Goal: Task Accomplishment & Management: Manage account settings

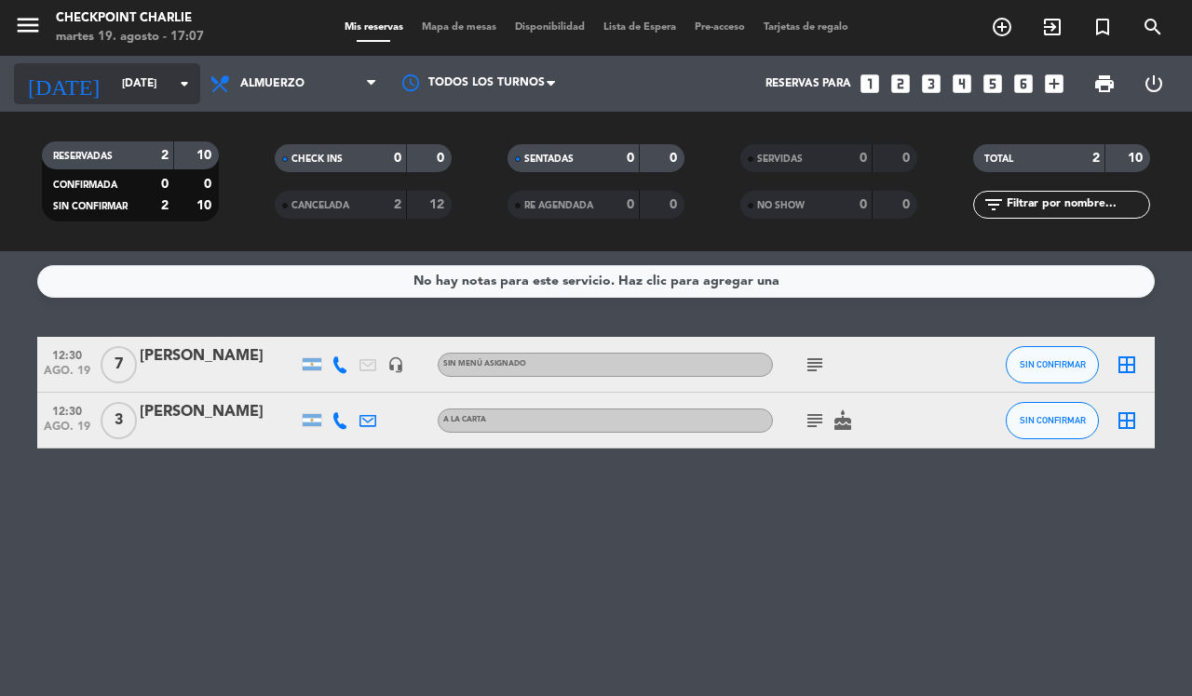
click at [154, 82] on input "[DATE]" at bounding box center [187, 84] width 148 height 32
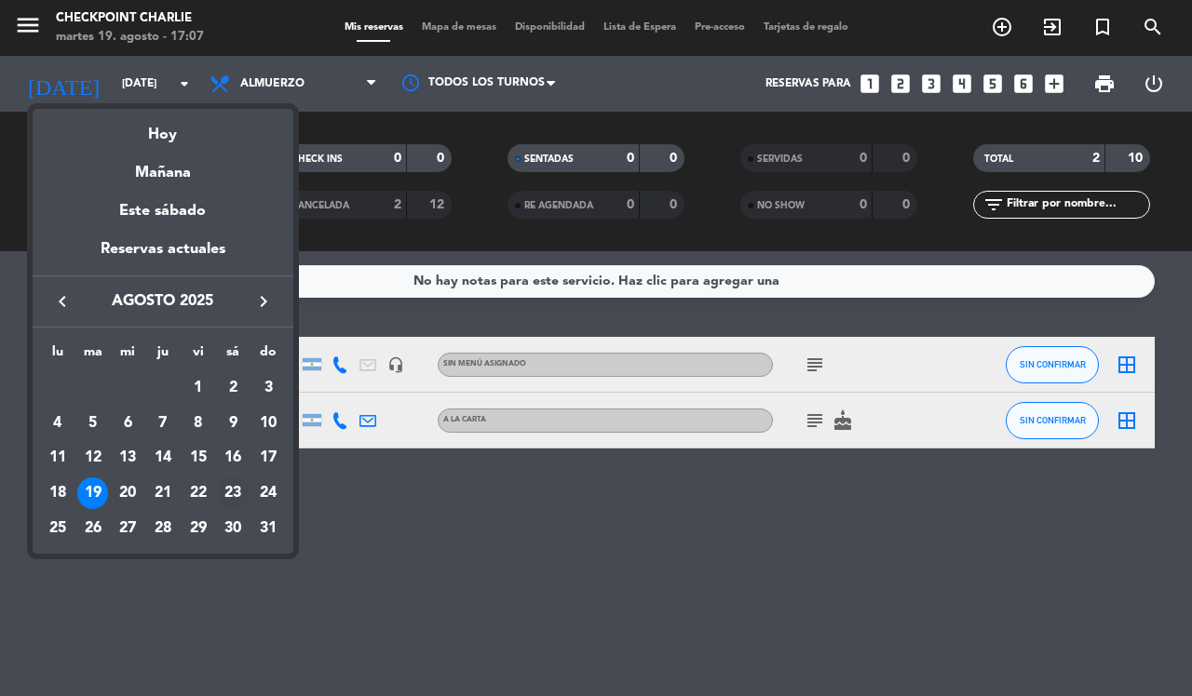
click at [226, 491] on div "23" at bounding box center [233, 494] width 32 height 32
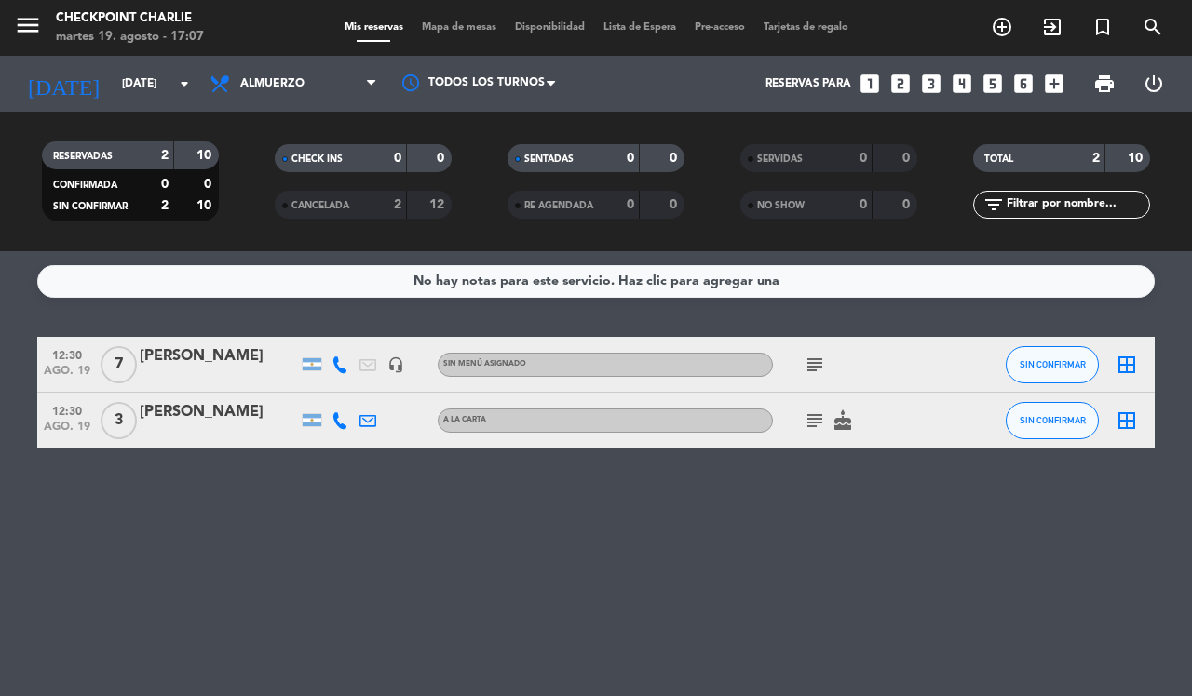
type input "sáb. 23 ago."
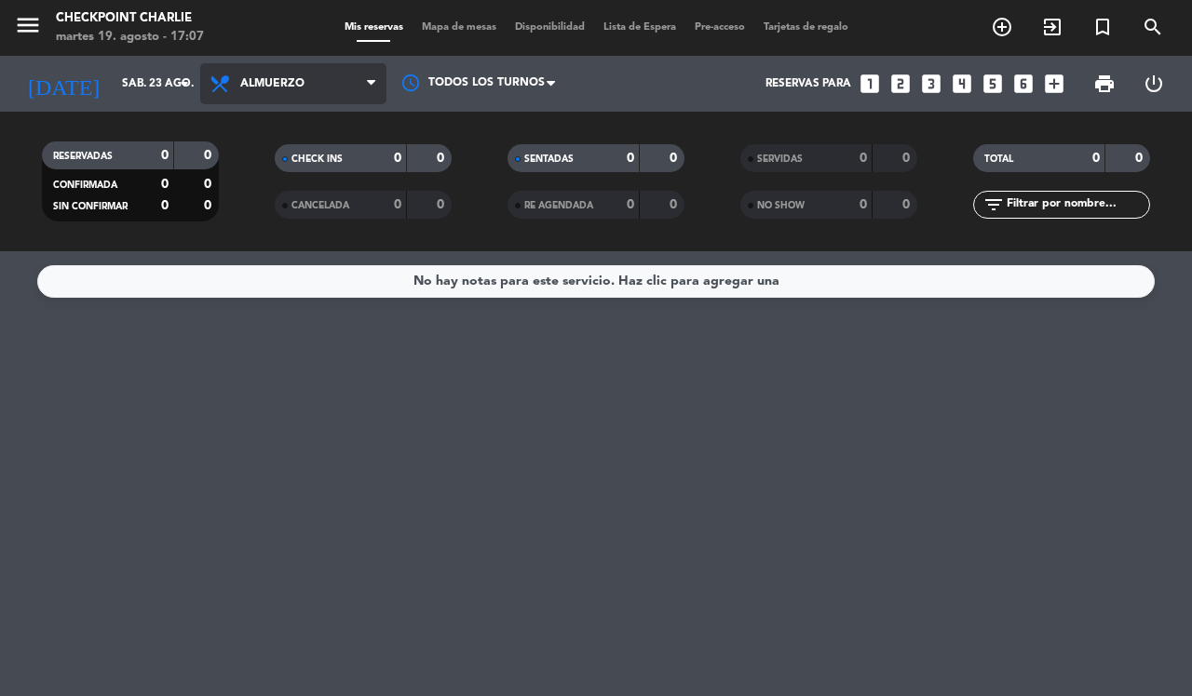
click at [328, 99] on span "Almuerzo" at bounding box center [293, 83] width 186 height 41
click at [301, 247] on div "menu Checkpoint [PERSON_NAME][DATE] 19. agosto - 17:07 Mis reservas Mapa de mes…" at bounding box center [596, 125] width 1192 height 251
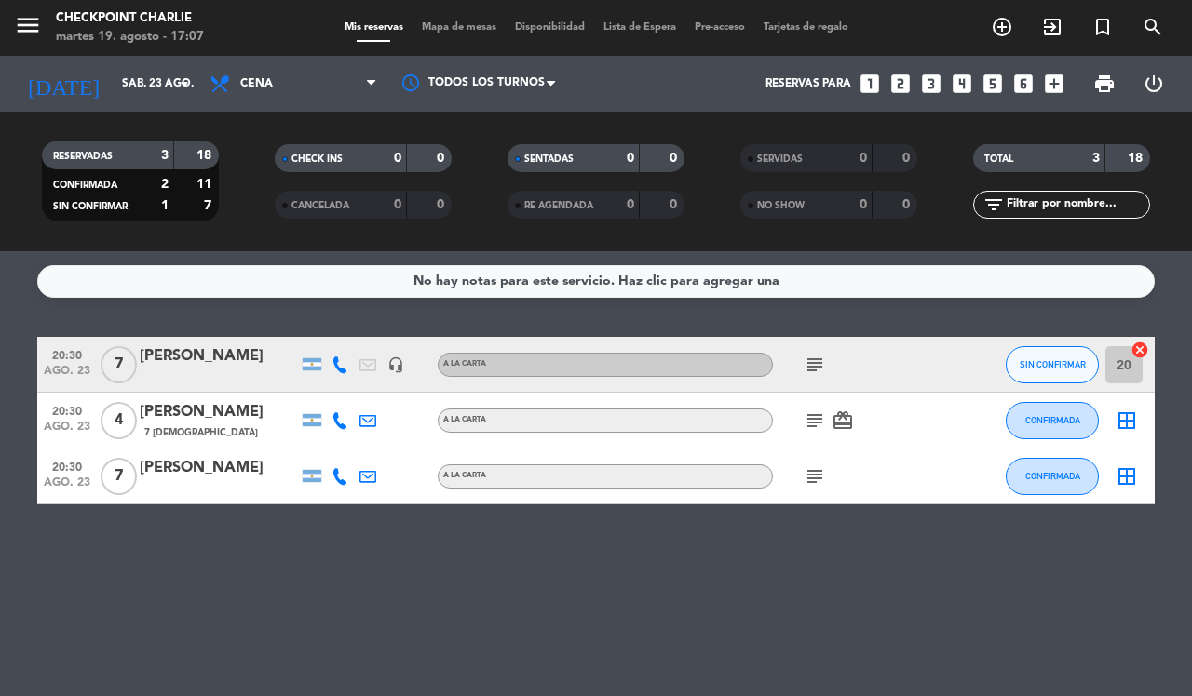
click at [813, 365] on icon "subject" at bounding box center [814, 365] width 22 height 22
click at [806, 417] on icon "subject" at bounding box center [814, 421] width 22 height 22
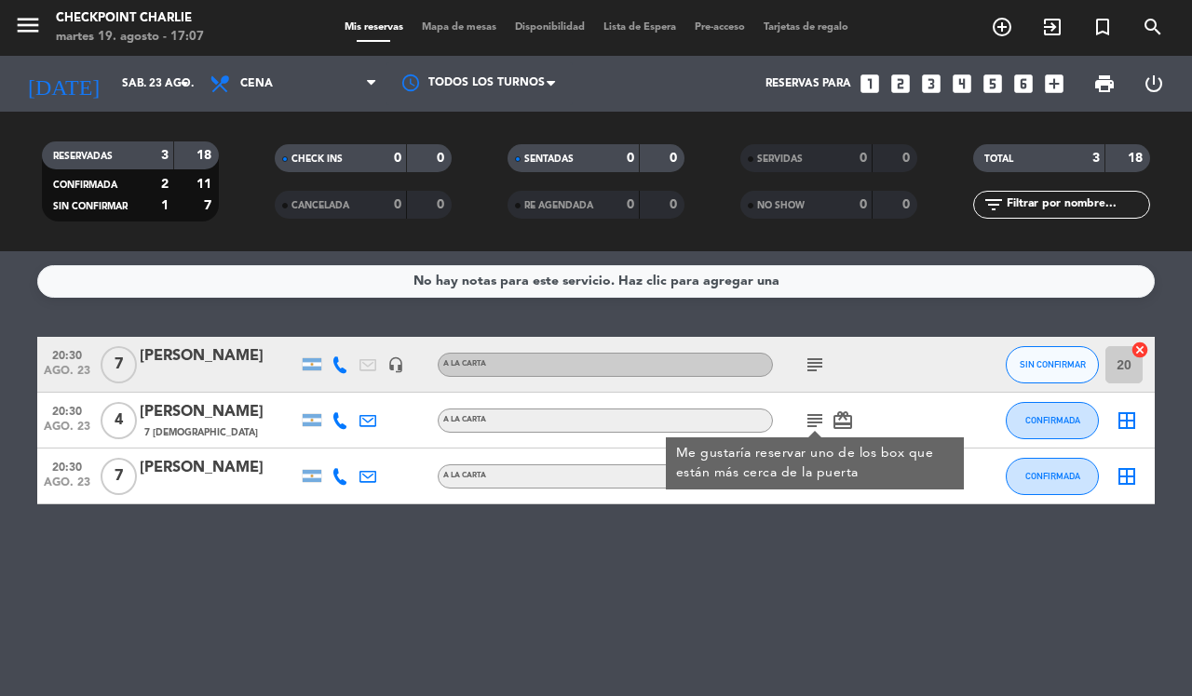
click at [822, 554] on div "No hay notas para este servicio. Haz clic para agregar una 20:30 [DATE] 7 [PERS…" at bounding box center [596, 473] width 1192 height 445
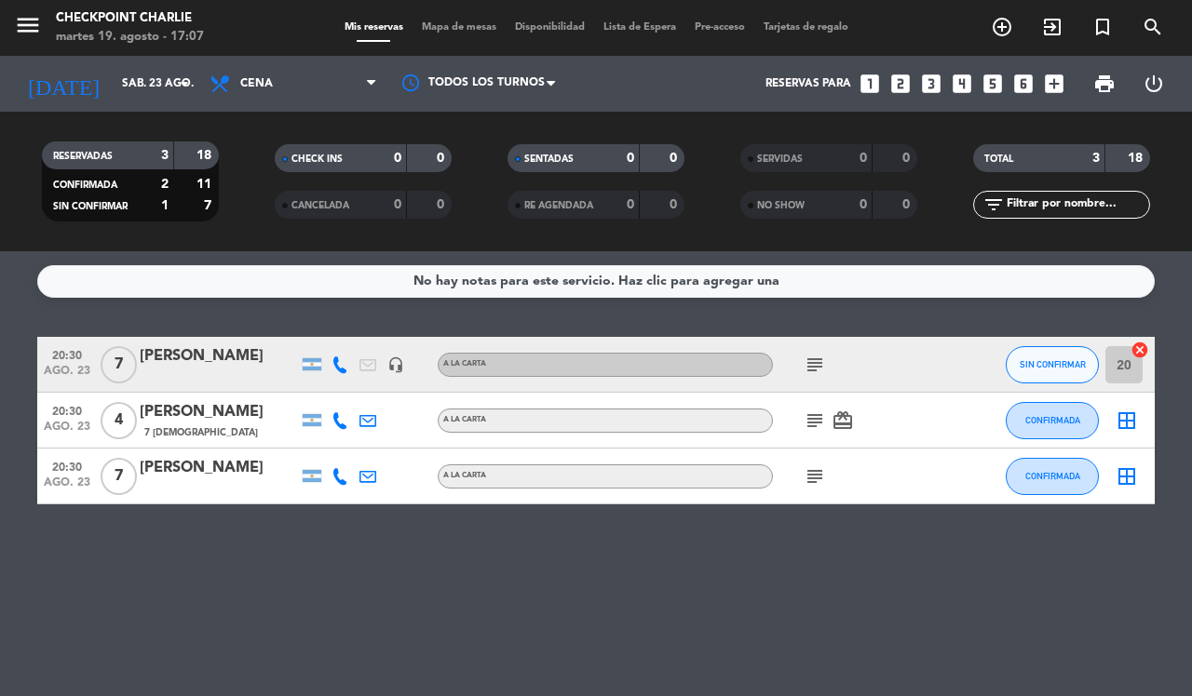
click at [805, 486] on icon "subject" at bounding box center [814, 476] width 22 height 22
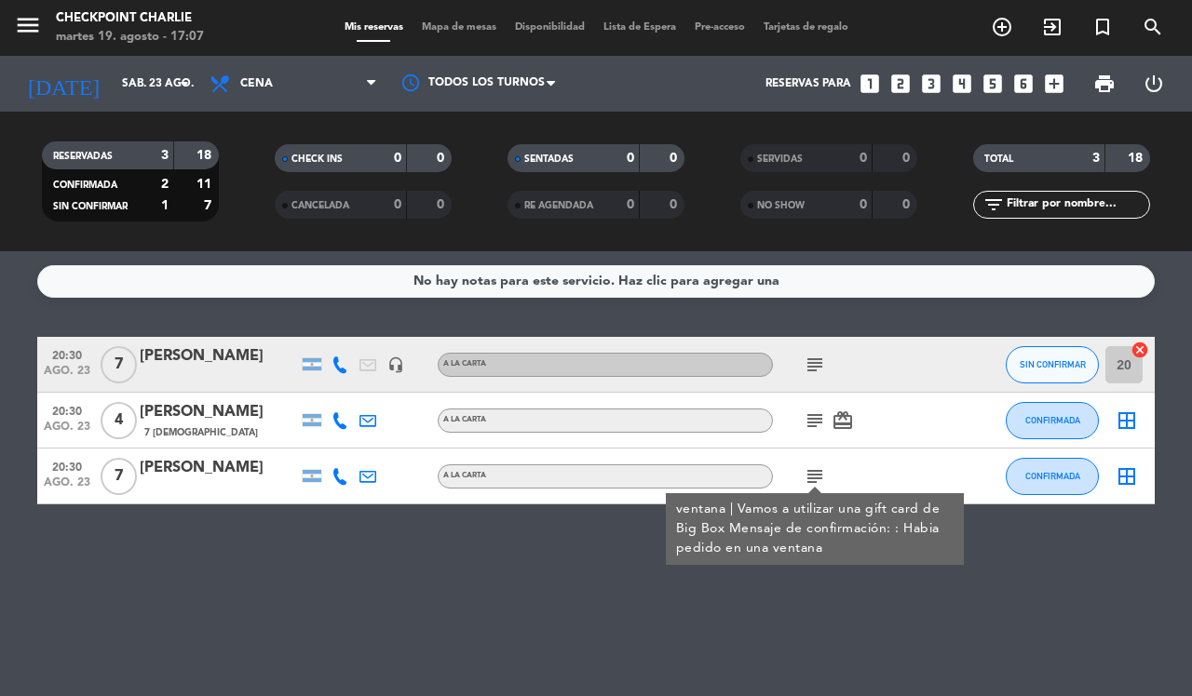
click at [388, 370] on icon "headset_mic" at bounding box center [395, 365] width 17 height 17
